Goal: Information Seeking & Learning: Learn about a topic

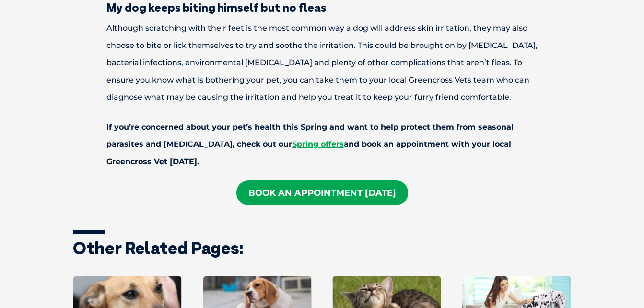
scroll to position [1631, 0]
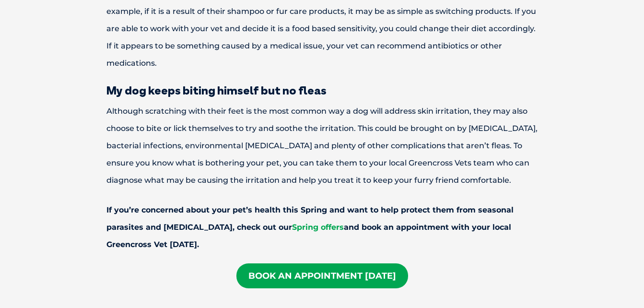
click at [292, 225] on link "Spring offers" at bounding box center [318, 227] width 52 height 9
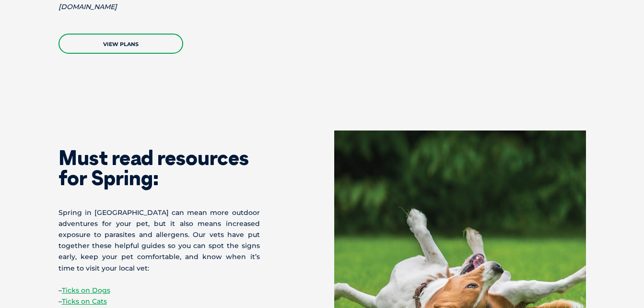
scroll to position [1809, 0]
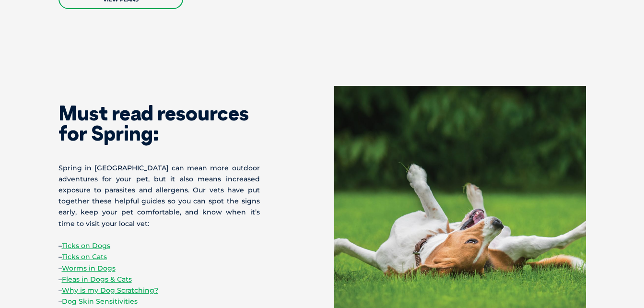
click at [127, 297] on link "Dog Skin Sensitivities" at bounding box center [100, 301] width 76 height 9
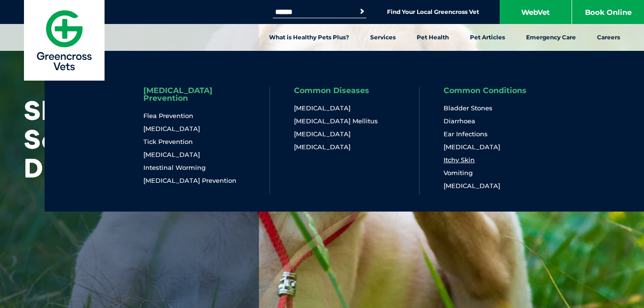
click at [461, 160] on link "Itchy Skin" at bounding box center [459, 160] width 31 height 8
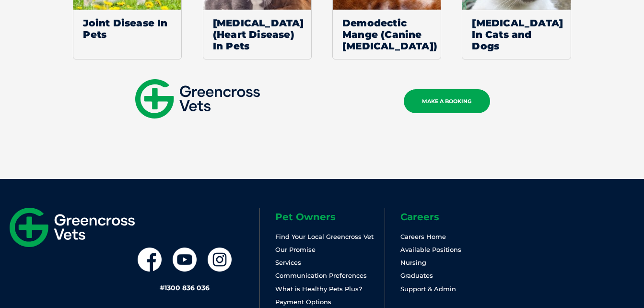
scroll to position [1521, 0]
